Goal: Task Accomplishment & Management: Use online tool/utility

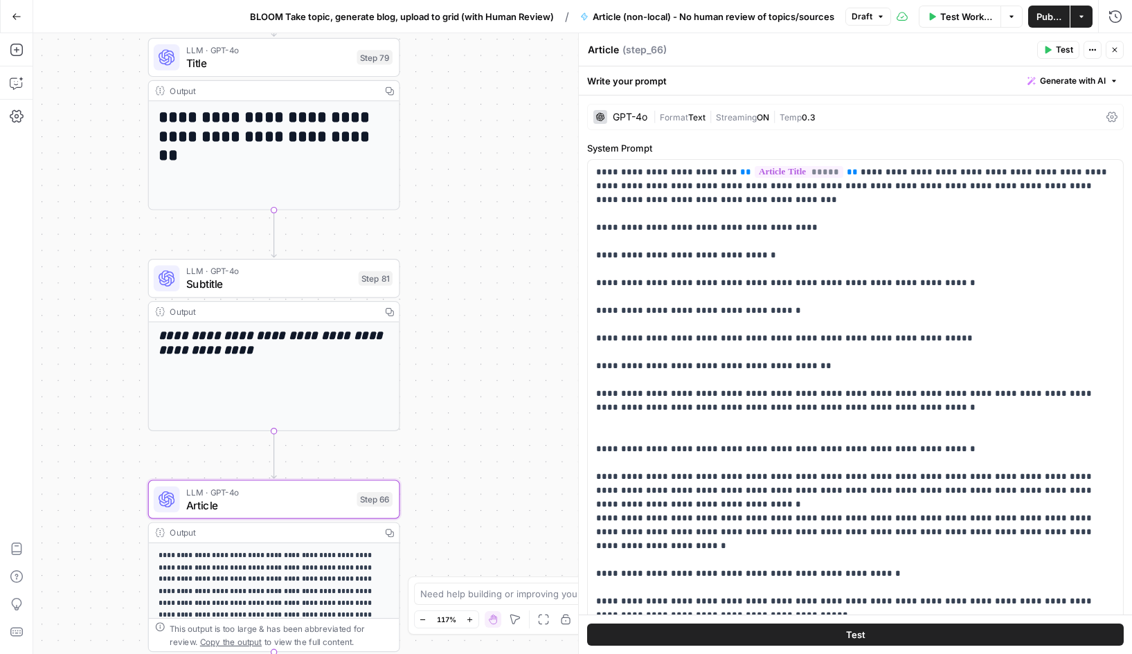
scroll to position [455, 0]
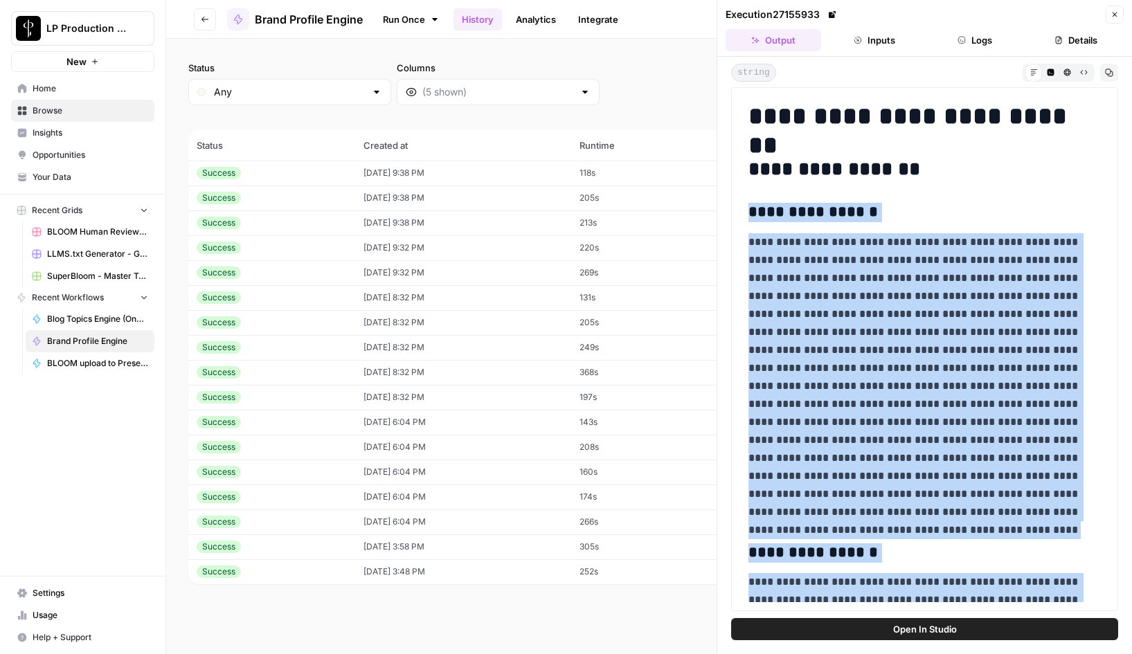
scroll to position [1716, 0]
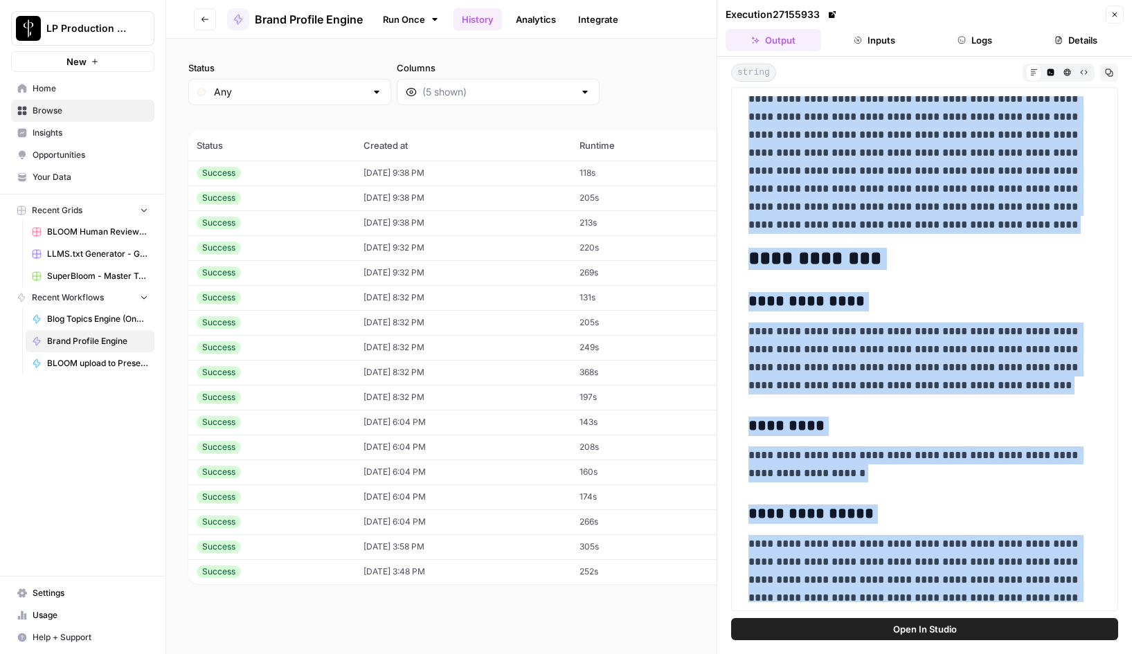
click at [1112, 14] on icon "button" at bounding box center [1115, 14] width 8 height 8
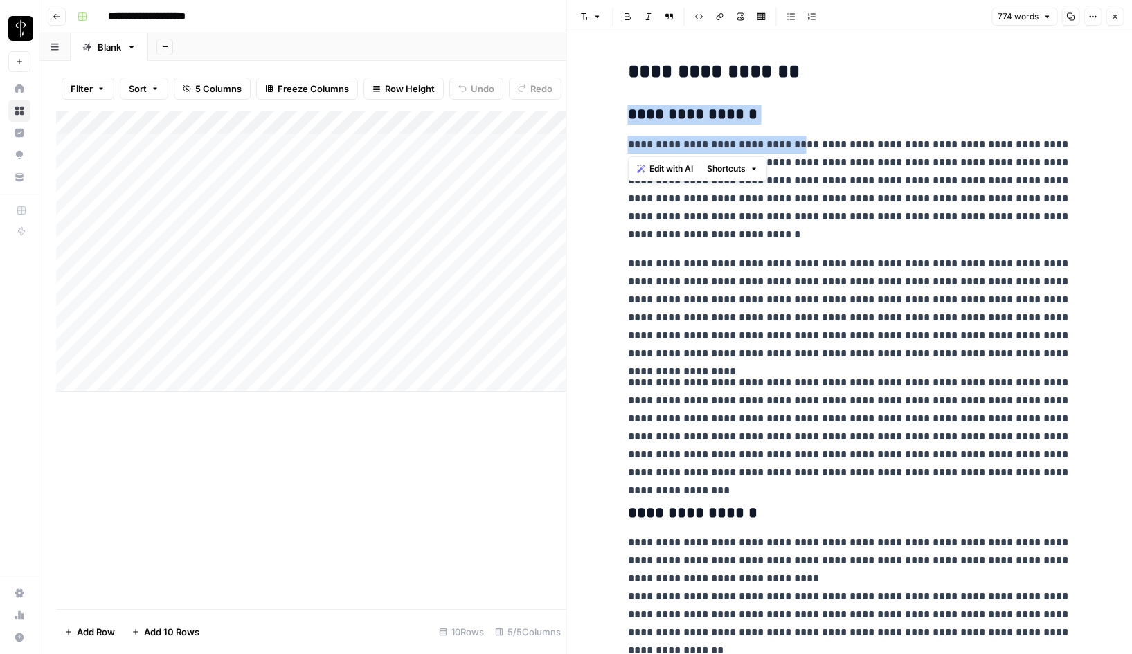
drag, startPoint x: 629, startPoint y: 117, endPoint x: 784, endPoint y: 148, distance: 157.5
click at [1071, 17] on icon "button" at bounding box center [1071, 17] width 8 height 8
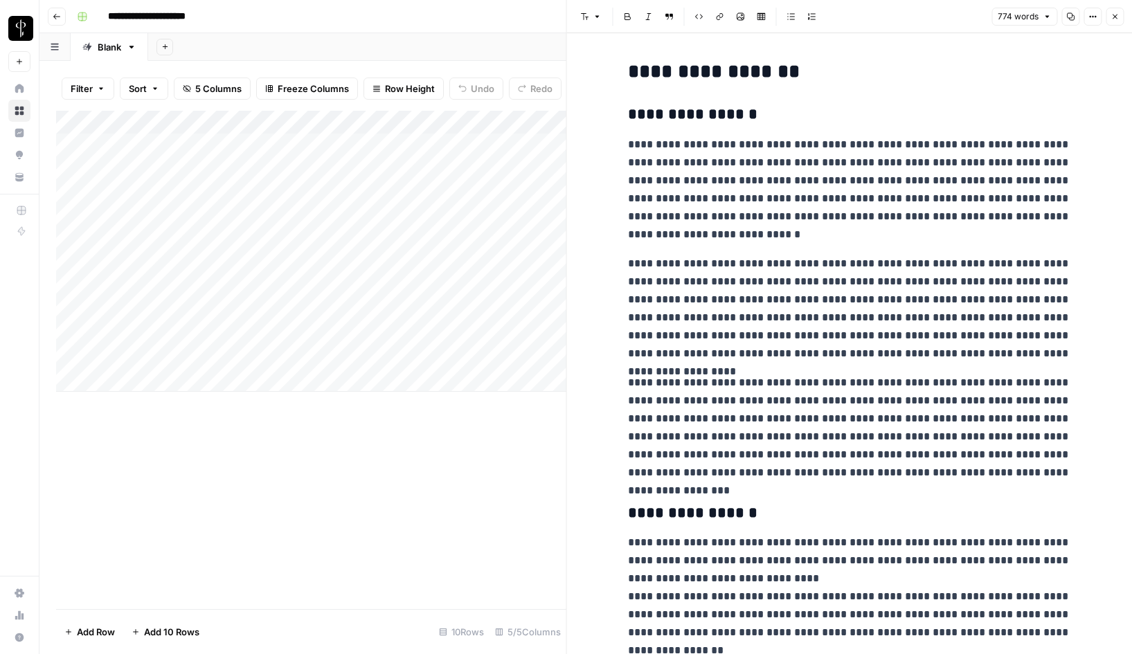
click at [676, 182] on p "**********" at bounding box center [849, 190] width 443 height 108
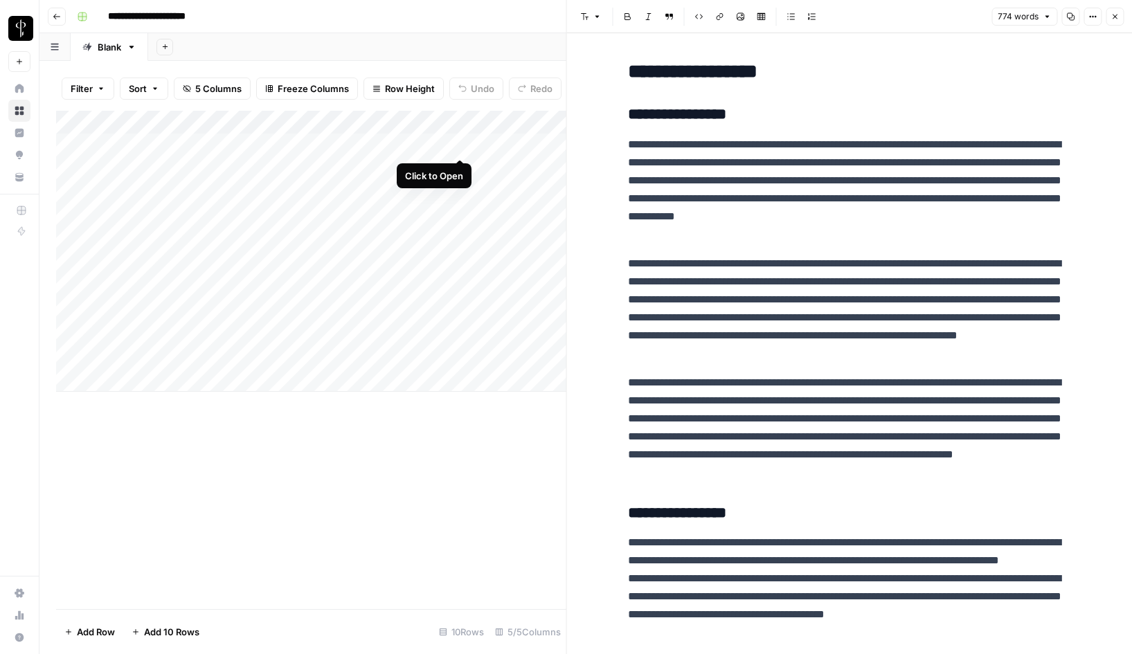
click at [459, 144] on div "Add Column" at bounding box center [311, 251] width 510 height 281
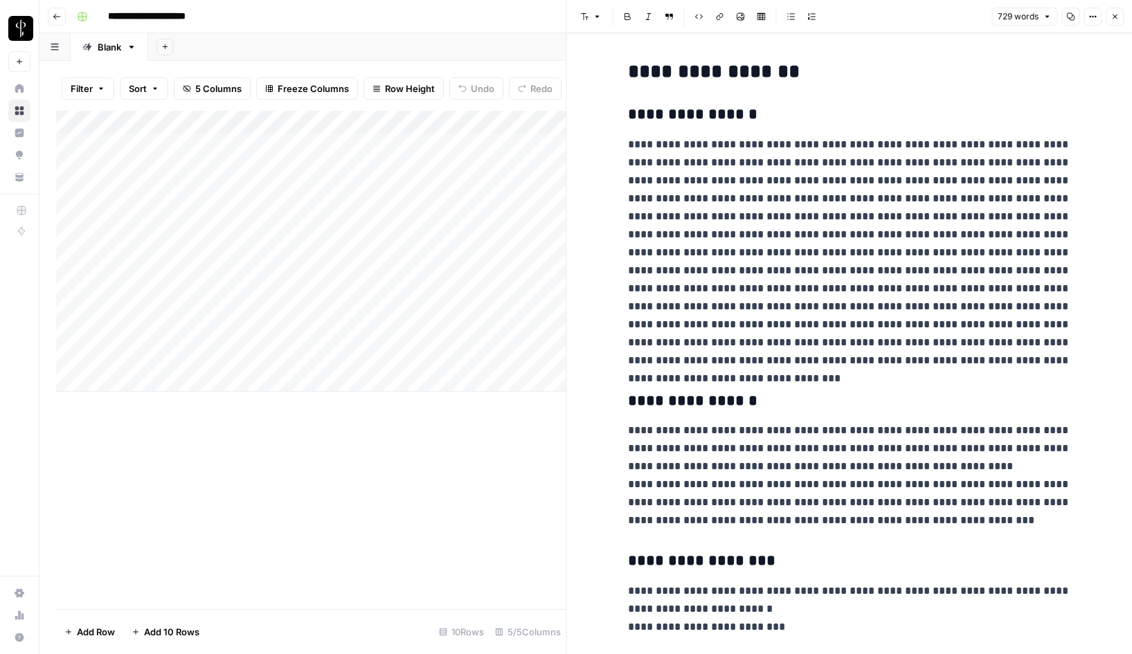
click at [1071, 19] on icon "button" at bounding box center [1070, 16] width 8 height 8
click at [1090, 19] on icon "button" at bounding box center [1093, 16] width 8 height 8
click at [1041, 145] on span "Code" at bounding box center [1051, 147] width 66 height 14
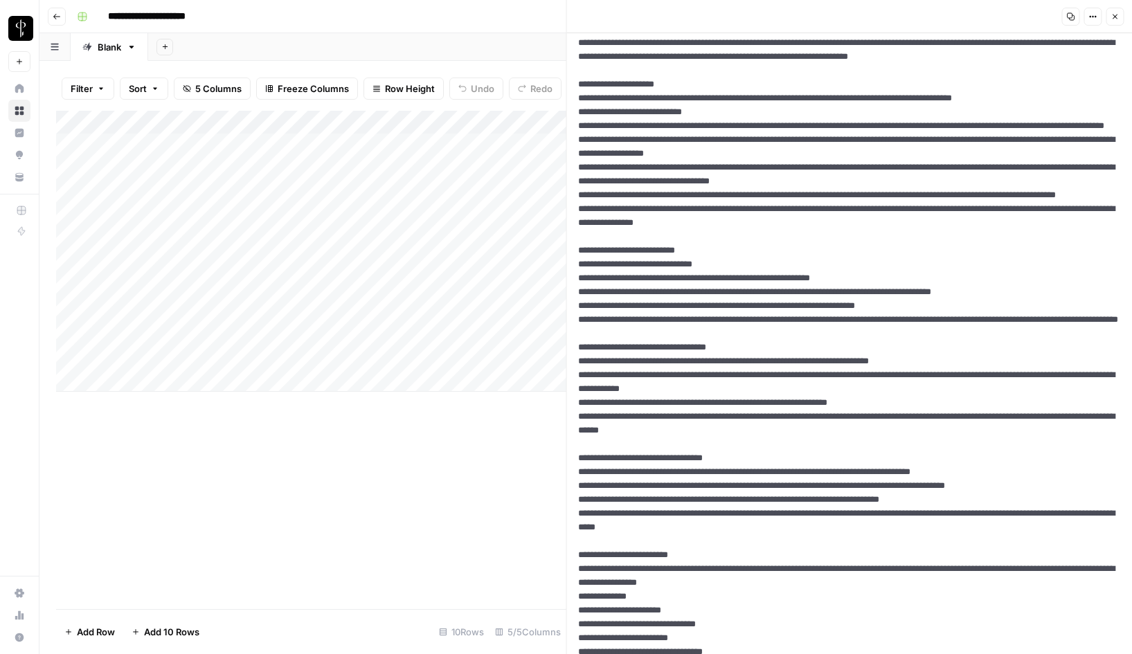
scroll to position [744, 0]
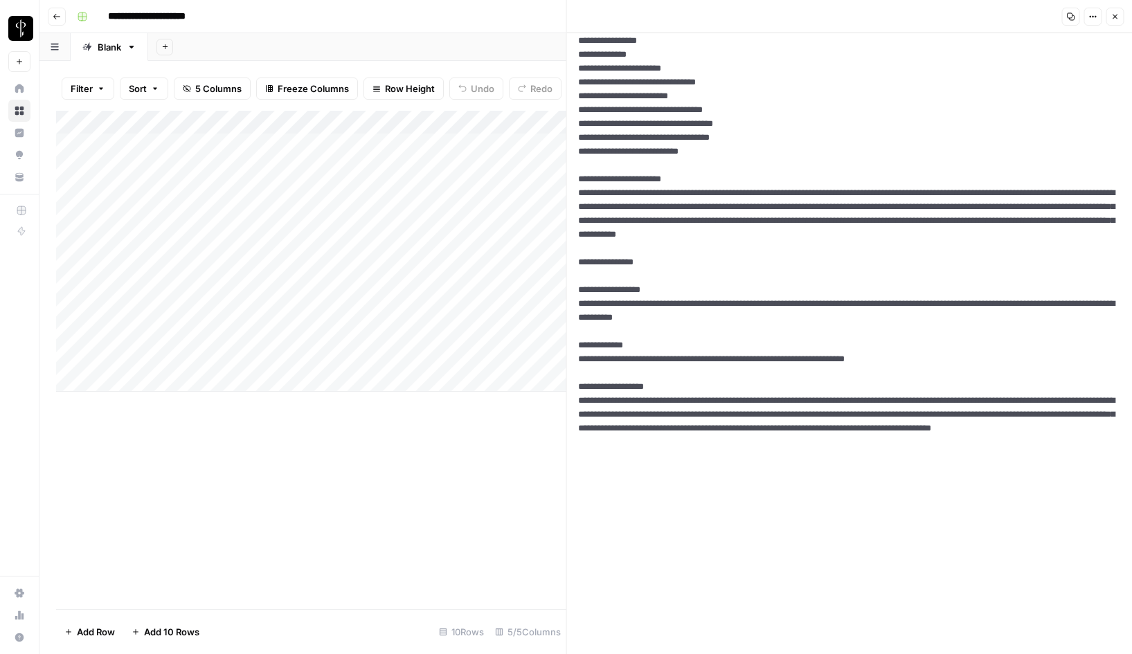
drag, startPoint x: 576, startPoint y: 79, endPoint x: 823, endPoint y: 653, distance: 624.8
click at [1092, 17] on icon "button" at bounding box center [1093, 16] width 8 height 8
click at [1038, 109] on span "Markdown" at bounding box center [1051, 108] width 66 height 14
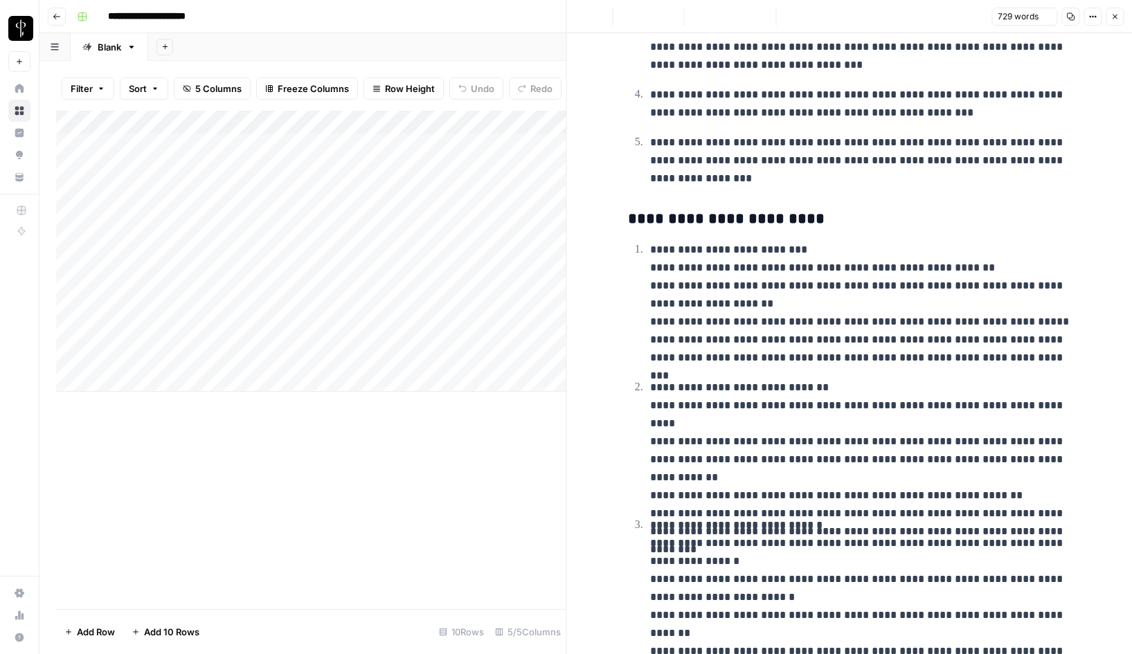
scroll to position [0, 0]
